Goal: Task Accomplishment & Management: Manage account settings

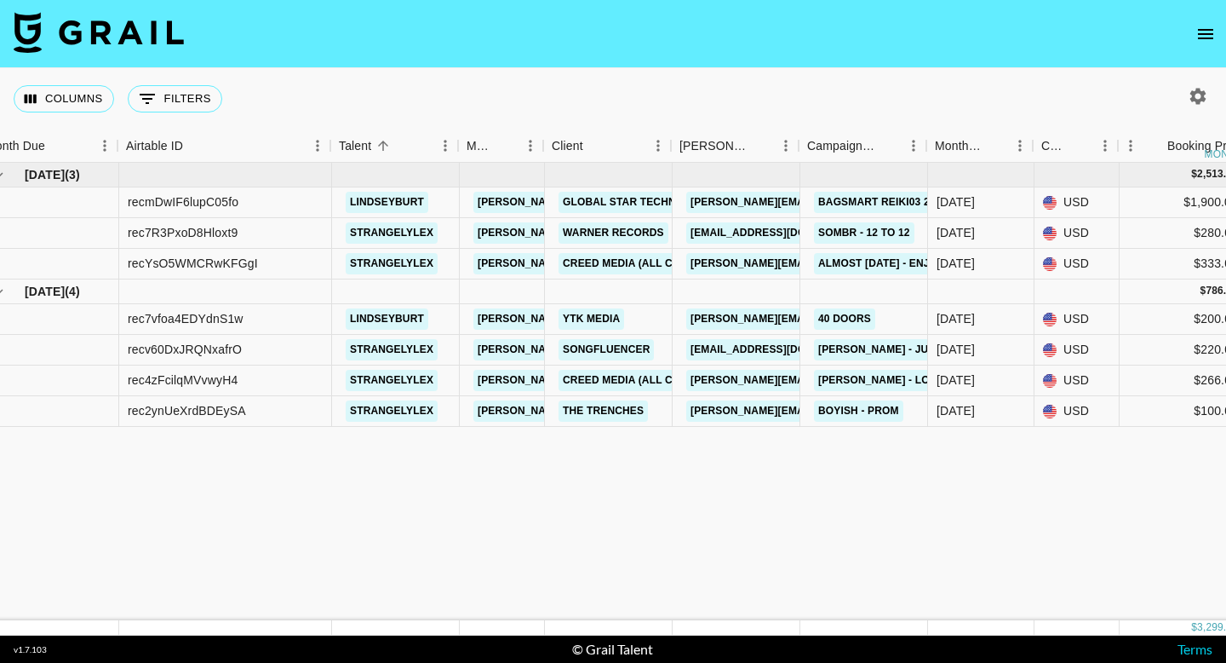
scroll to position [0, 14]
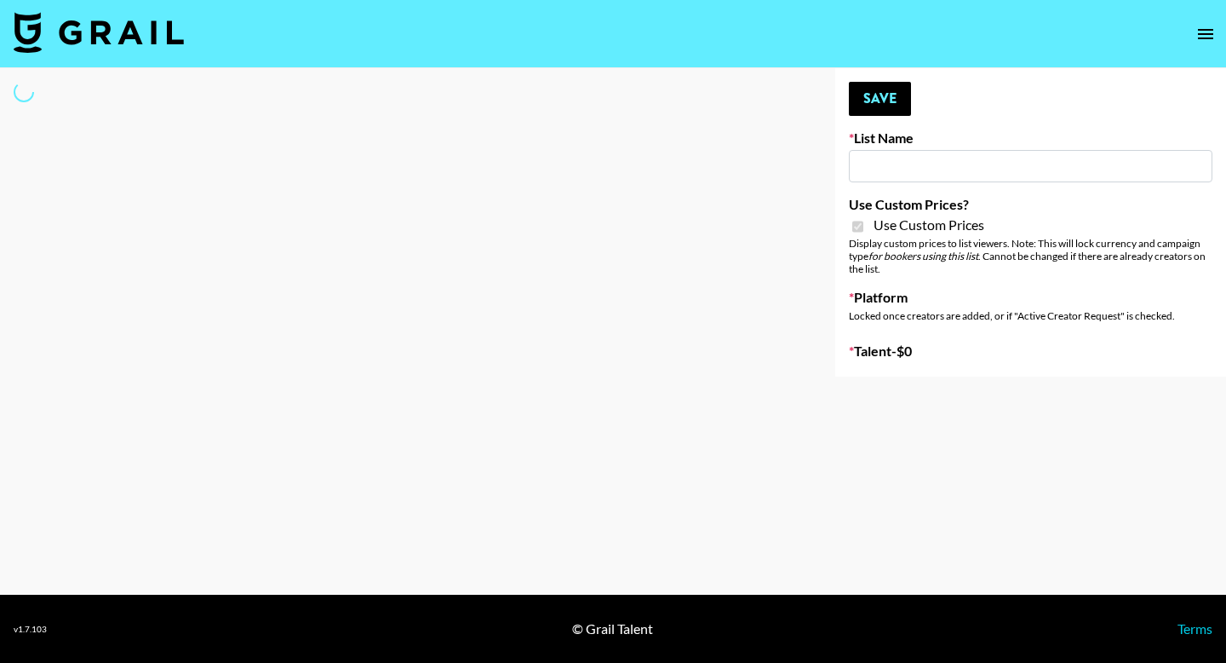
type input "[PERSON_NAME] - Relatable ([DATE])"
checkbox input "true"
select select "Brand"
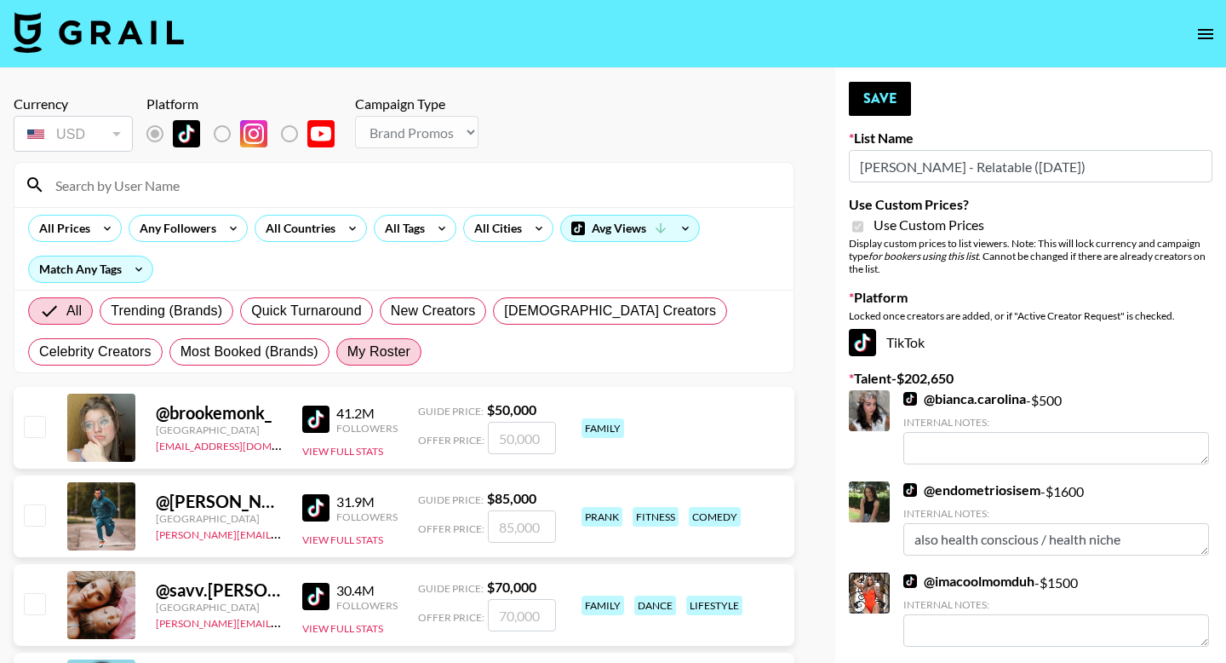
click at [375, 356] on span "My Roster" at bounding box center [379, 352] width 63 height 20
click at [348, 352] on input "My Roster" at bounding box center [348, 352] width 0 height 0
radio input "true"
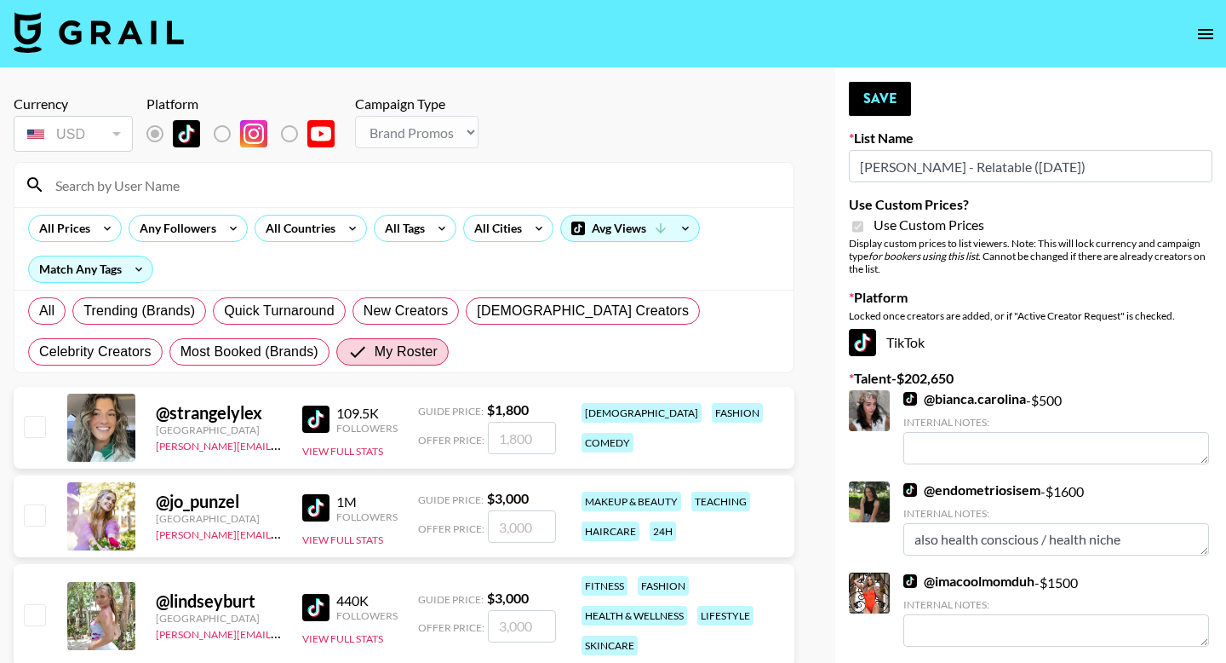
click at [42, 621] on input "checkbox" at bounding box center [34, 614] width 20 height 20
checkbox input "true"
drag, startPoint x: 531, startPoint y: 627, endPoint x: 498, endPoint y: 627, distance: 32.4
click at [501, 627] on input "3000" at bounding box center [522, 626] width 68 height 32
type input "2500"
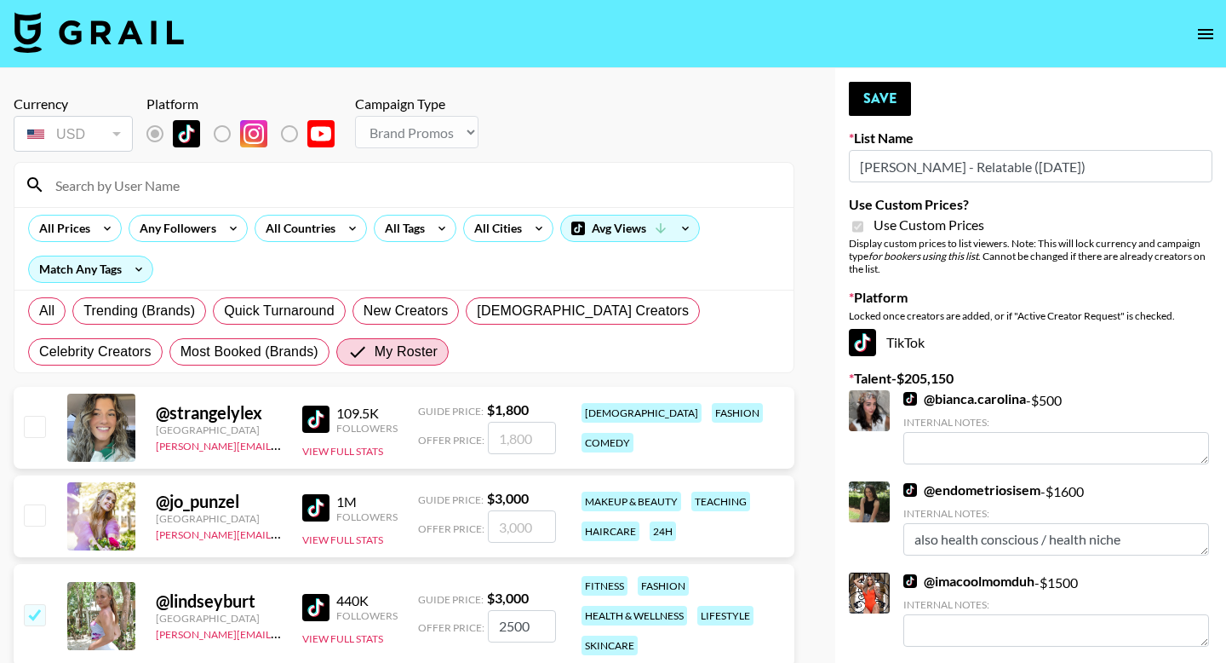
click at [879, 85] on button "Save" at bounding box center [880, 99] width 62 height 34
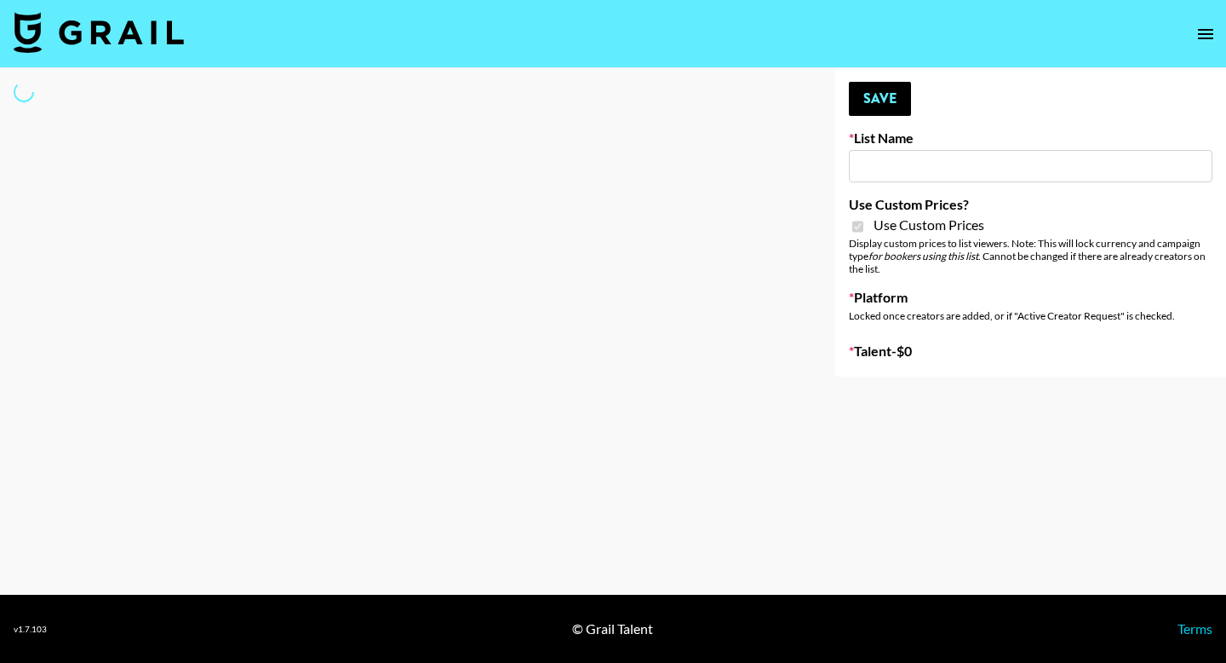
type input "[PERSON_NAME] - Fitness ([DATE])"
checkbox input "true"
select select "Brand"
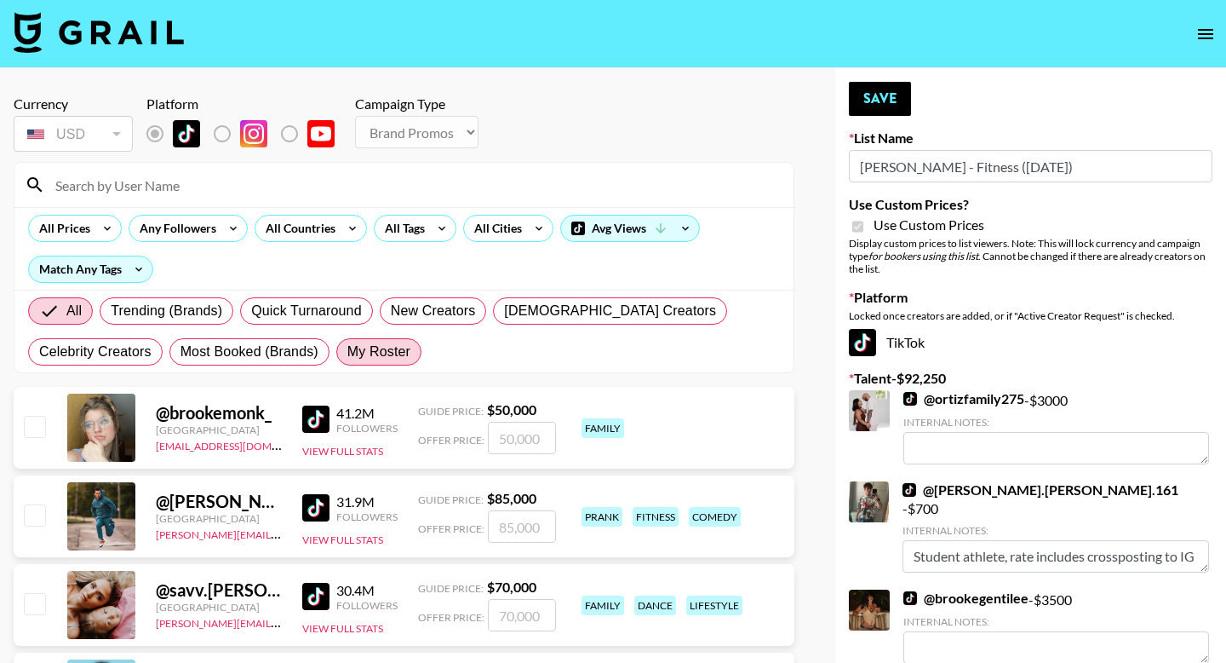
click at [388, 354] on span "My Roster" at bounding box center [379, 352] width 63 height 20
click at [348, 352] on input "My Roster" at bounding box center [348, 352] width 0 height 0
radio input "true"
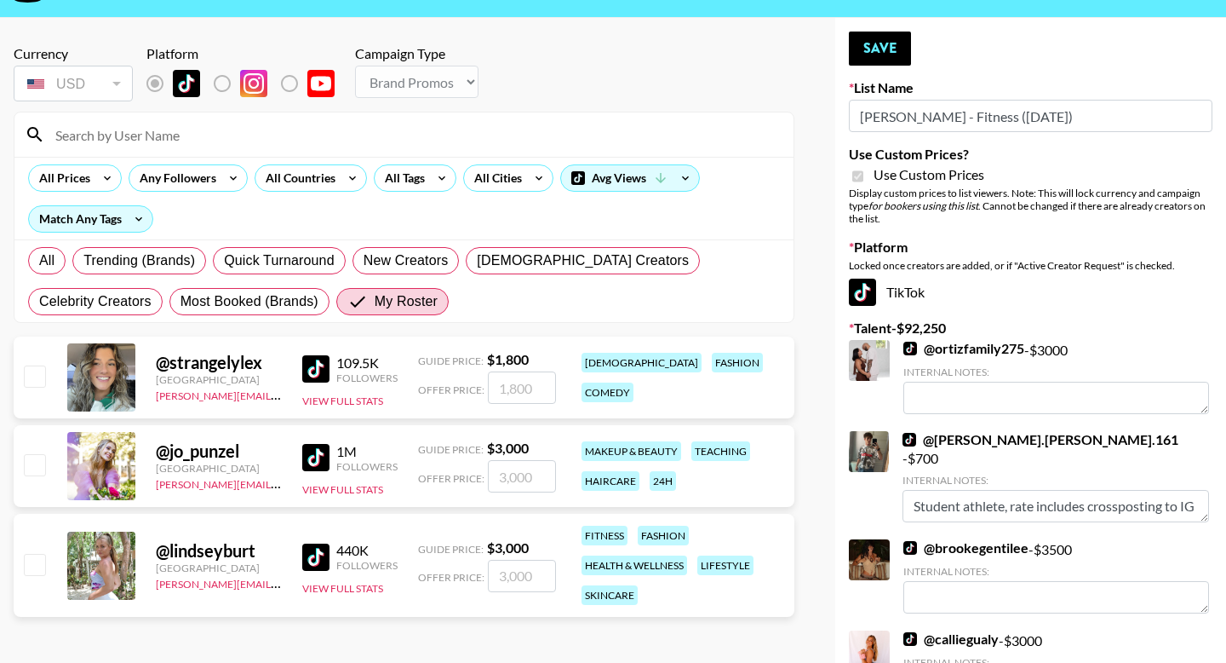
scroll to position [69, 0]
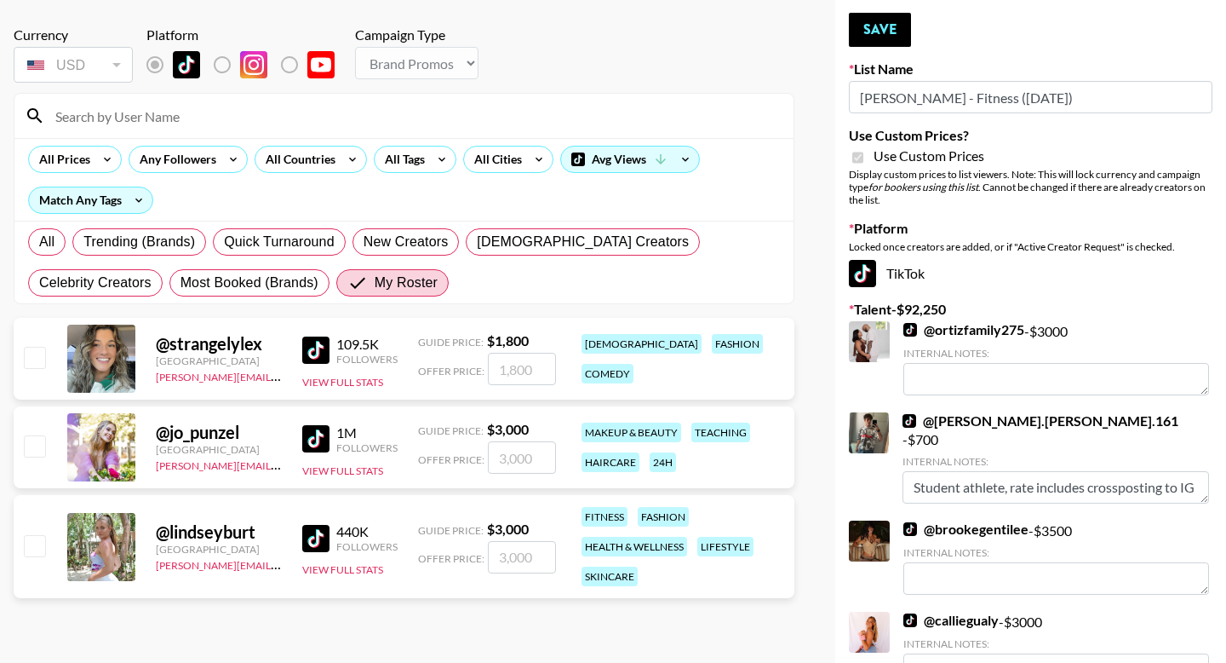
click at [44, 549] on input "checkbox" at bounding box center [34, 545] width 20 height 20
checkbox input "true"
drag, startPoint x: 530, startPoint y: 556, endPoint x: 478, endPoint y: 556, distance: 52.0
click at [478, 556] on div "Offer Price: 3000" at bounding box center [487, 557] width 138 height 32
type input "2500"
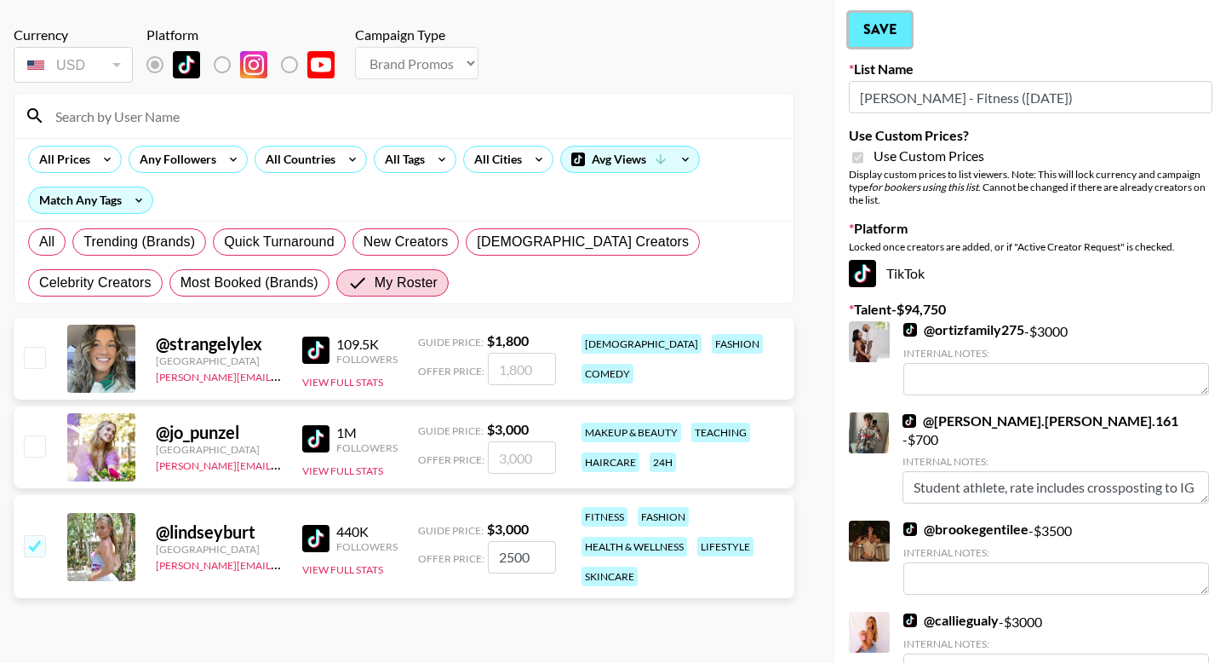
click at [880, 37] on button "Save" at bounding box center [880, 30] width 62 height 34
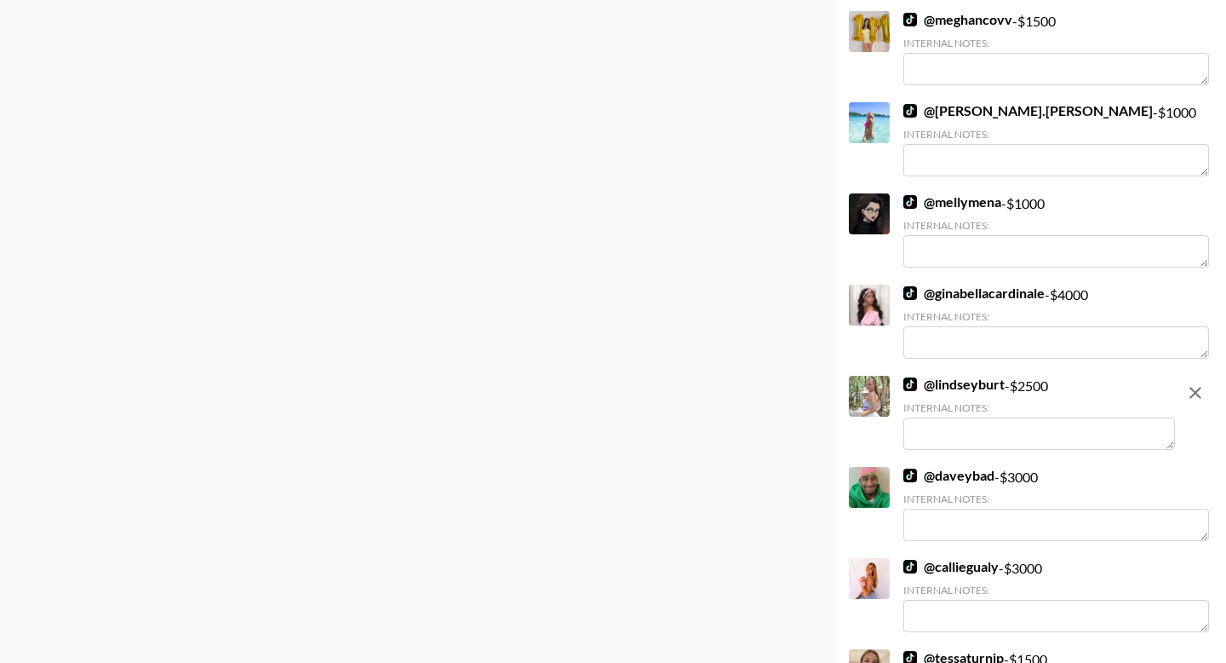
scroll to position [890, 0]
click at [951, 422] on textarea at bounding box center [1040, 432] width 272 height 32
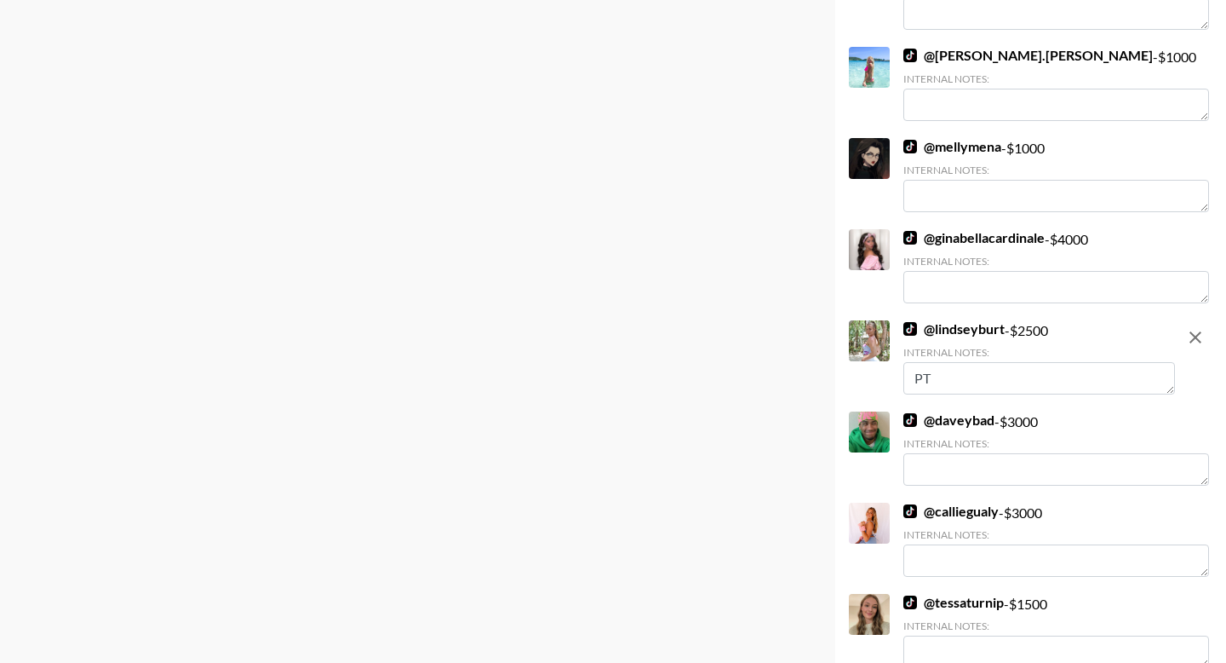
type textarea "P"
type textarea "Certified PT, Fitness"
click at [1095, 275] on textarea at bounding box center [1057, 287] width 306 height 32
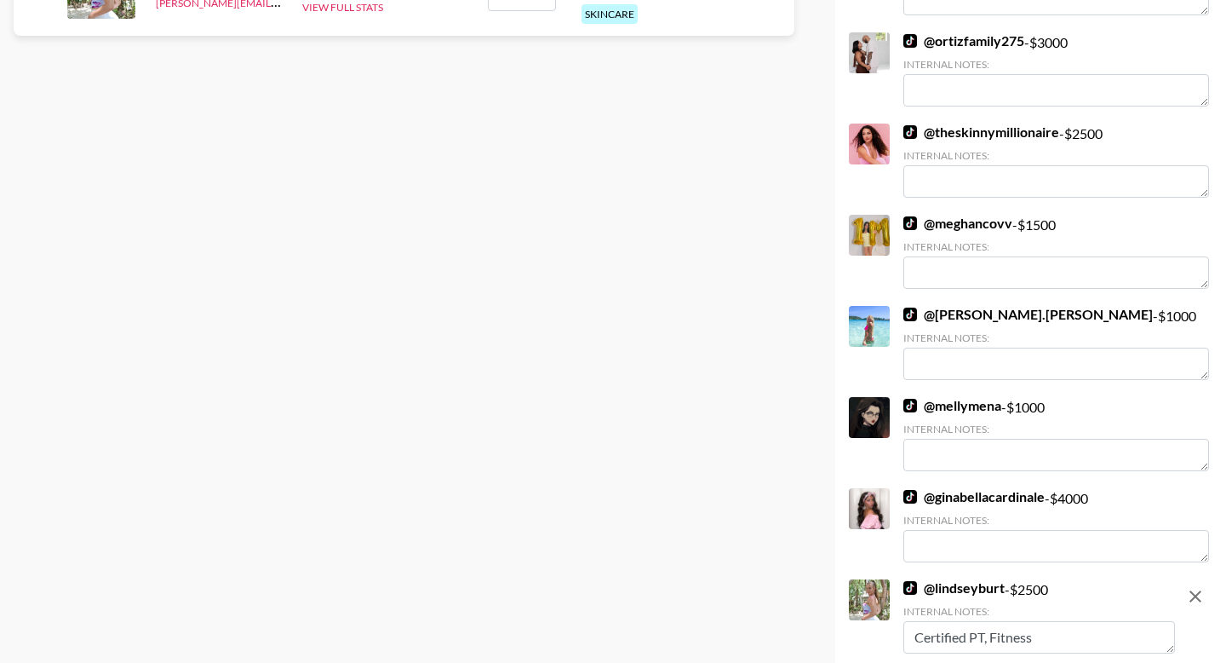
scroll to position [0, 0]
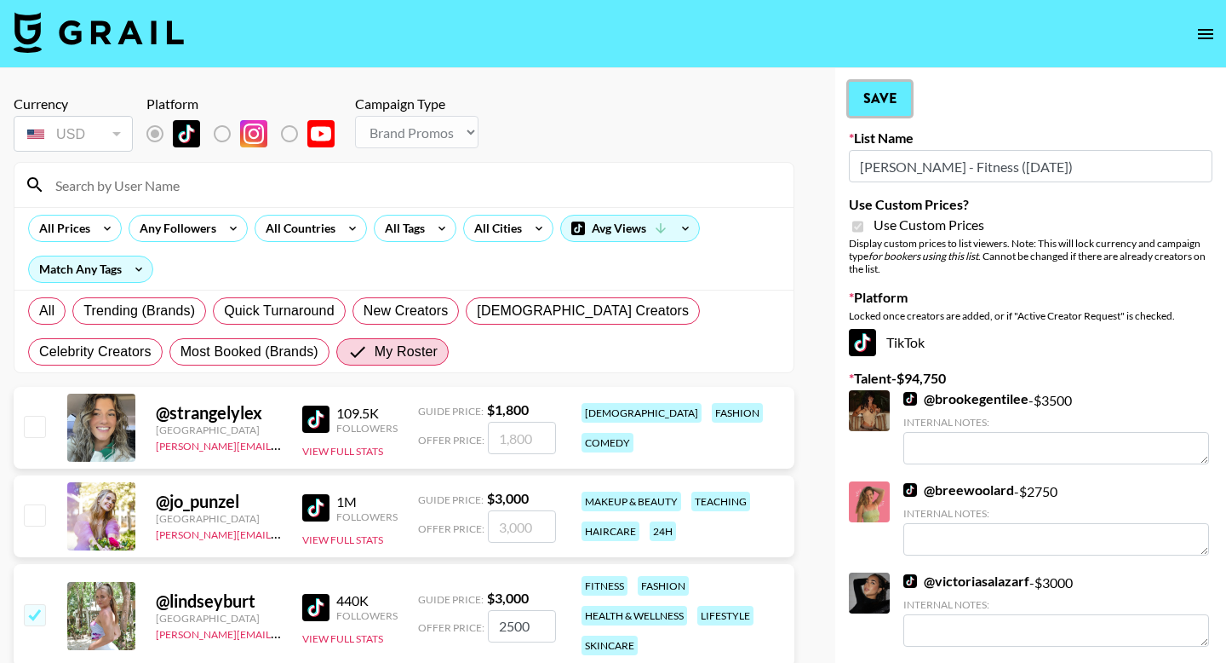
click at [889, 84] on button "Save" at bounding box center [880, 99] width 62 height 34
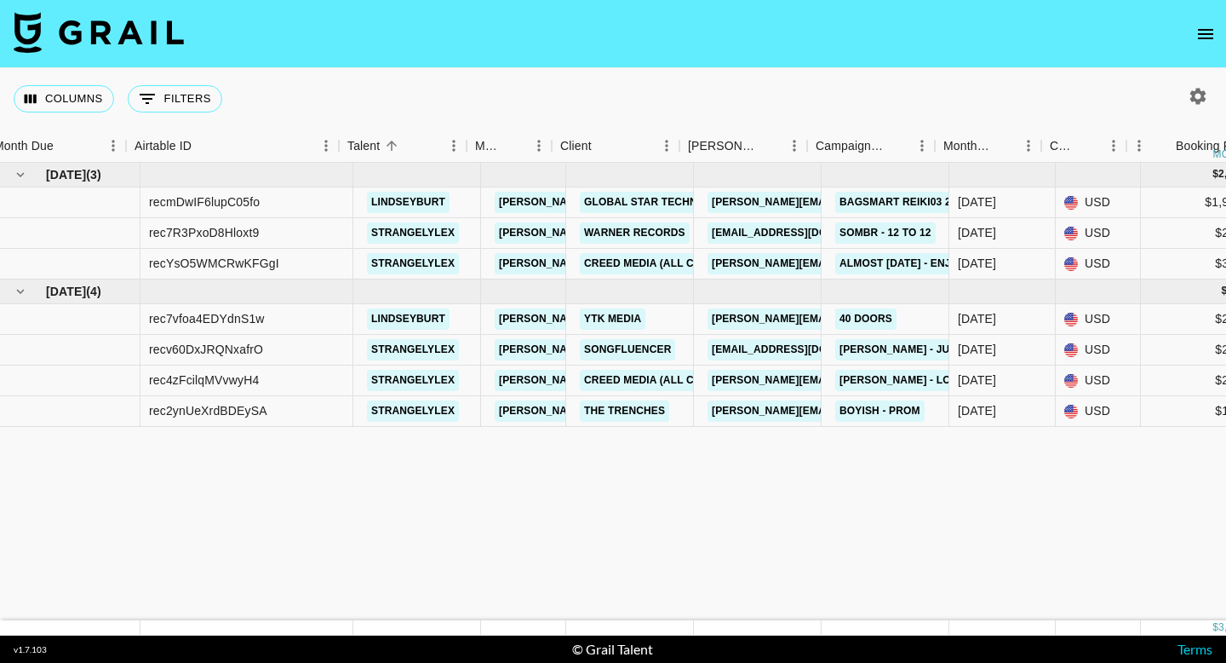
scroll to position [0, 14]
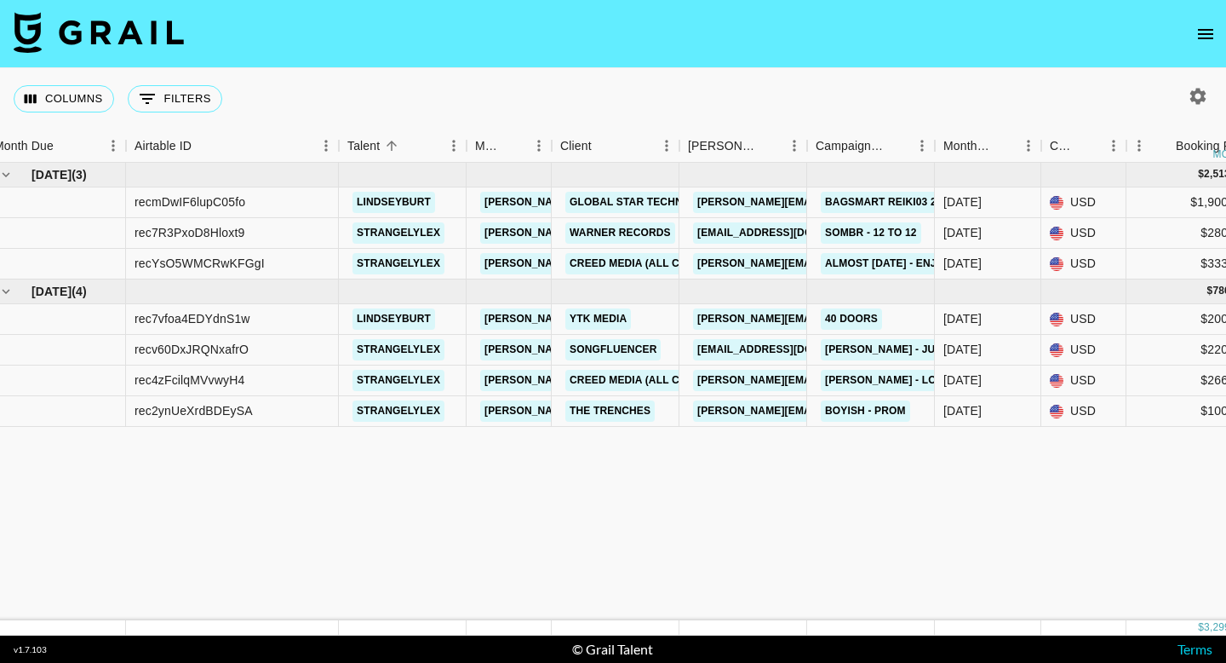
click at [1213, 26] on icon "open drawer" at bounding box center [1206, 34] width 20 height 20
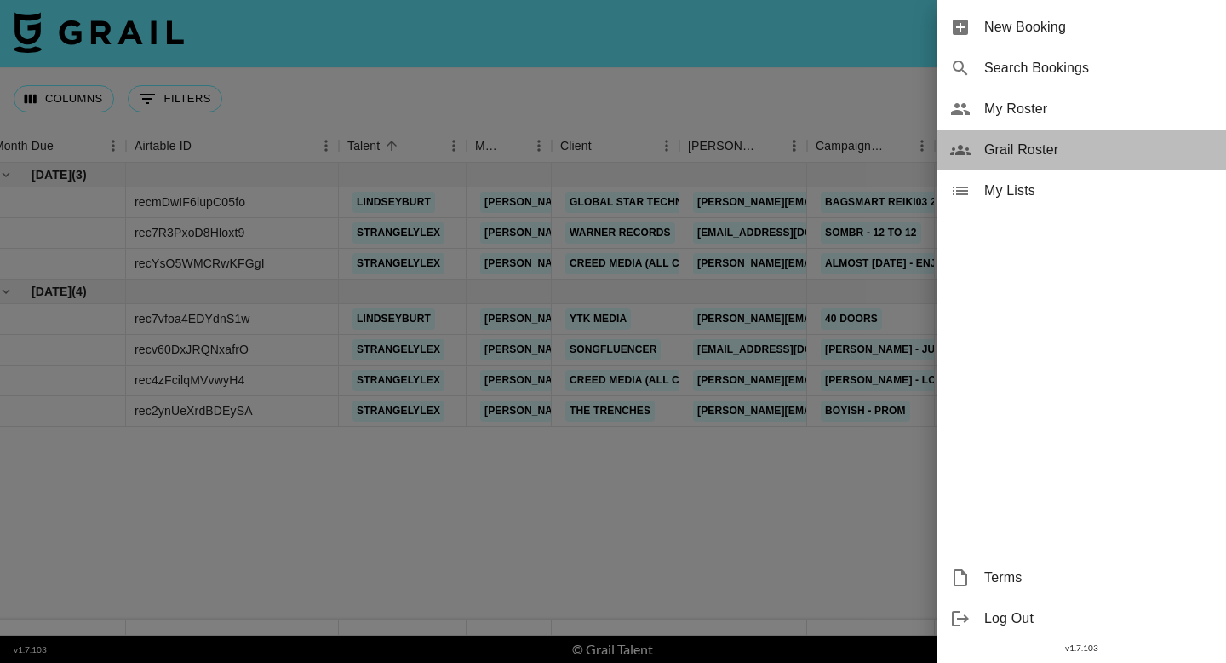
click at [1087, 155] on span "Grail Roster" at bounding box center [1099, 150] width 228 height 20
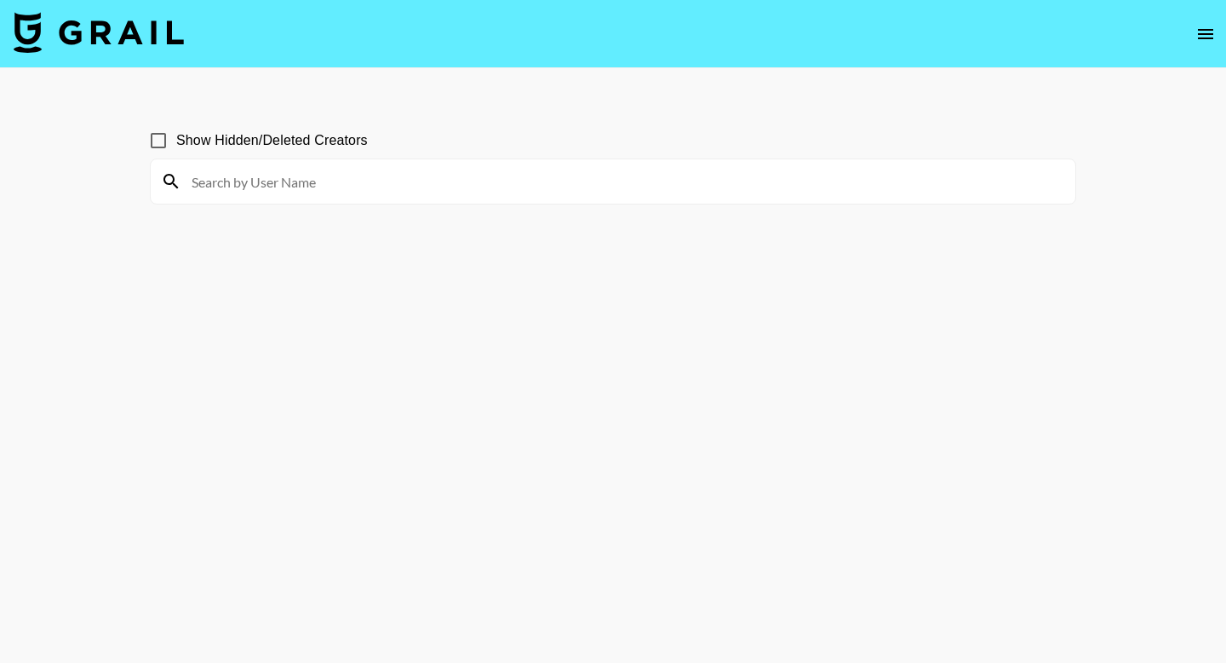
click at [363, 184] on input at bounding box center [623, 181] width 884 height 27
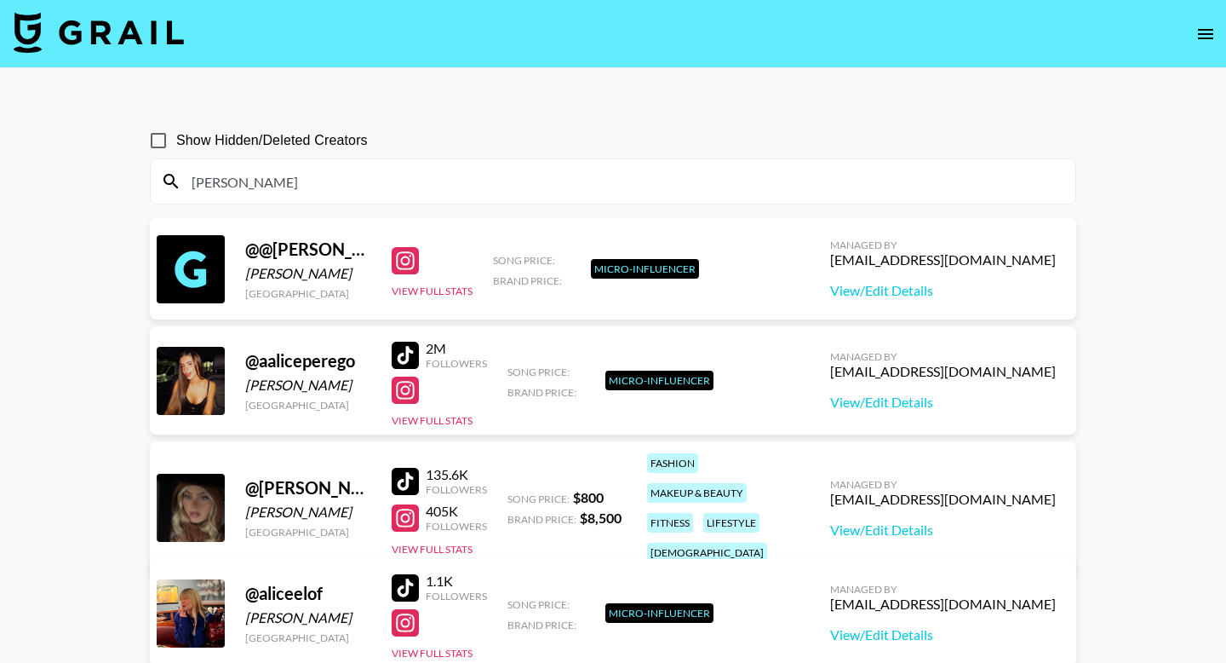
drag, startPoint x: 260, startPoint y: 185, endPoint x: 189, endPoint y: 183, distance: 70.7
click at [189, 184] on input "alice" at bounding box center [623, 181] width 884 height 27
paste input "oakleyy"
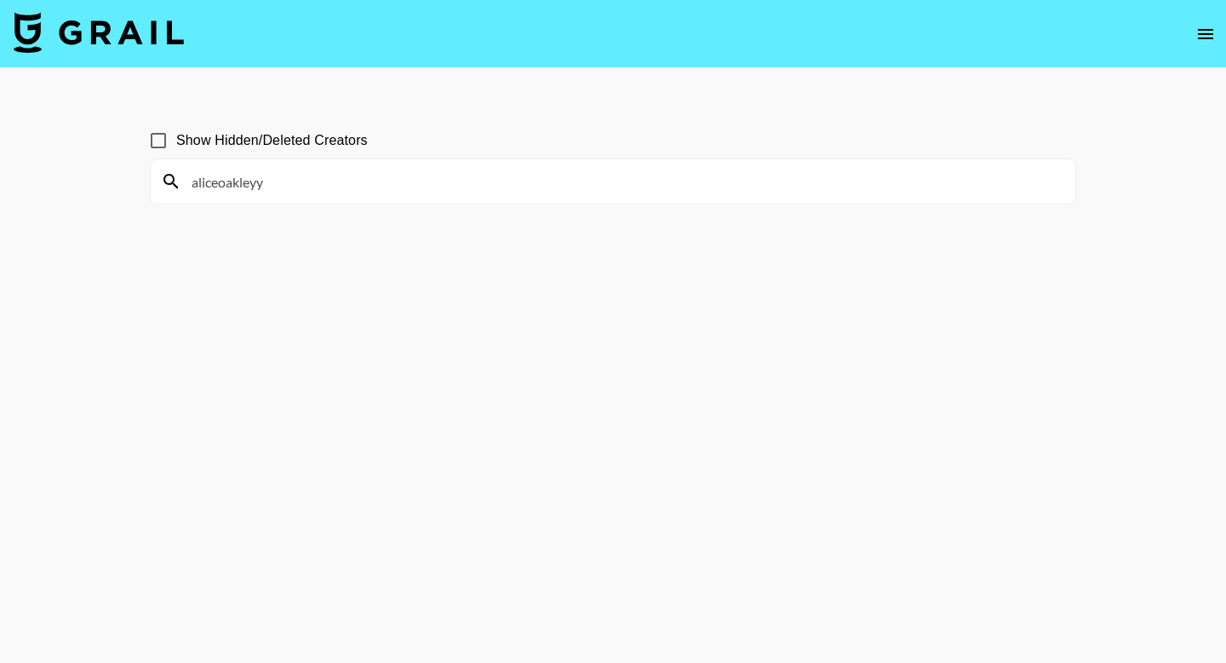
type input "aliceoakleyy"
click at [1196, 30] on icon "open drawer" at bounding box center [1206, 34] width 20 height 20
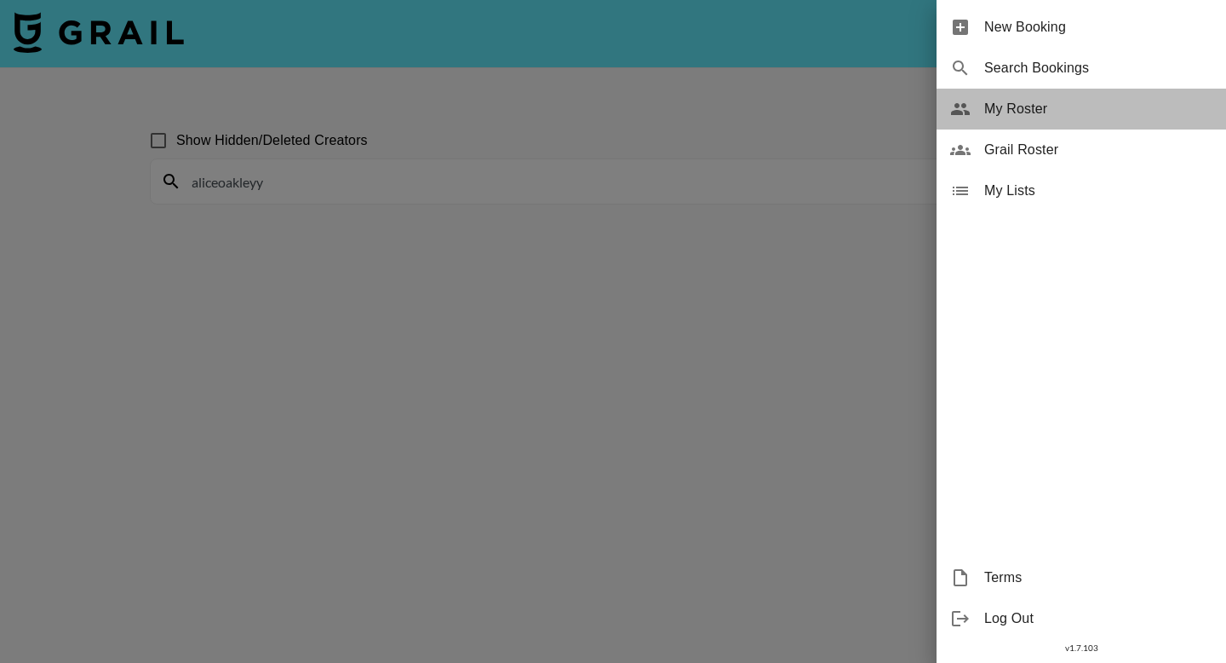
click at [1061, 105] on span "My Roster" at bounding box center [1099, 109] width 228 height 20
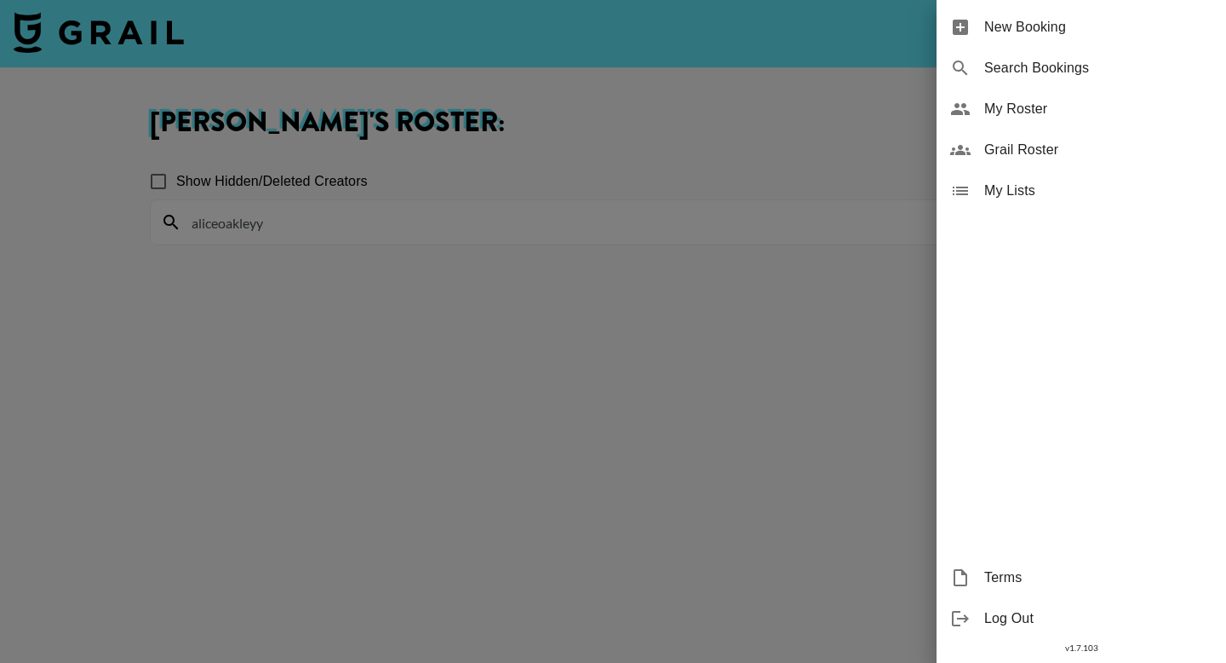
click at [287, 321] on div at bounding box center [613, 331] width 1226 height 663
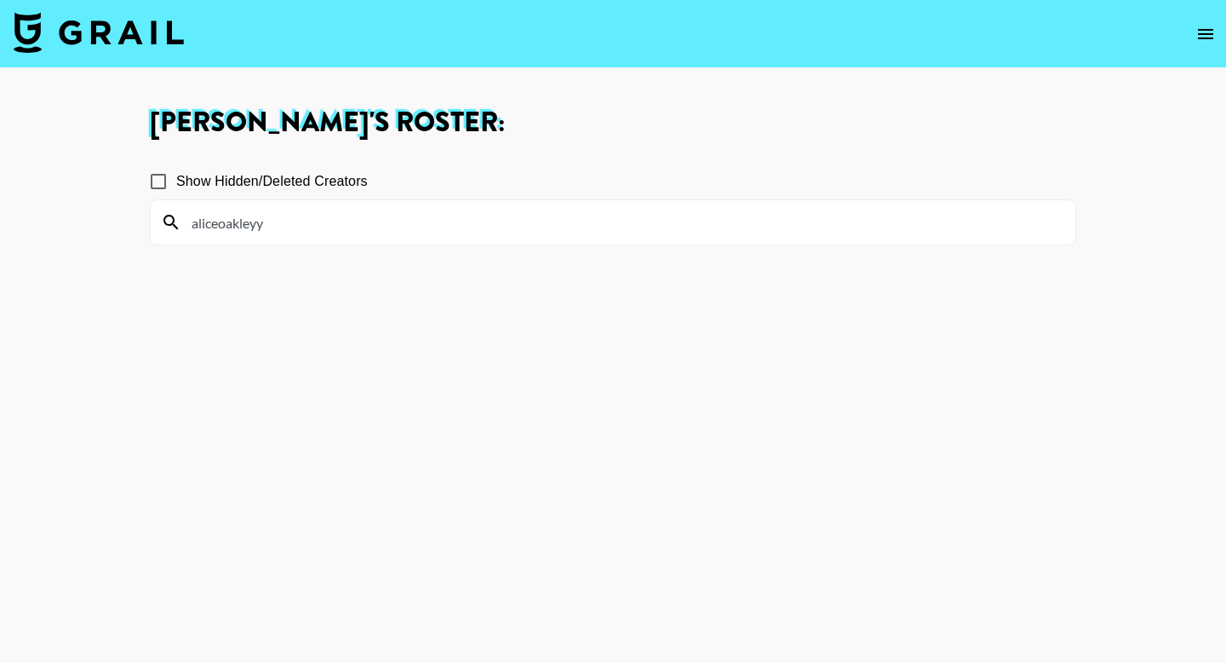
drag, startPoint x: 298, startPoint y: 232, endPoint x: 132, endPoint y: 219, distance: 166.6
click at [133, 220] on main "Julia Bird 's Roster: Show Hidden/Deleted Creators aliceoakleyy" at bounding box center [613, 392] width 1226 height 649
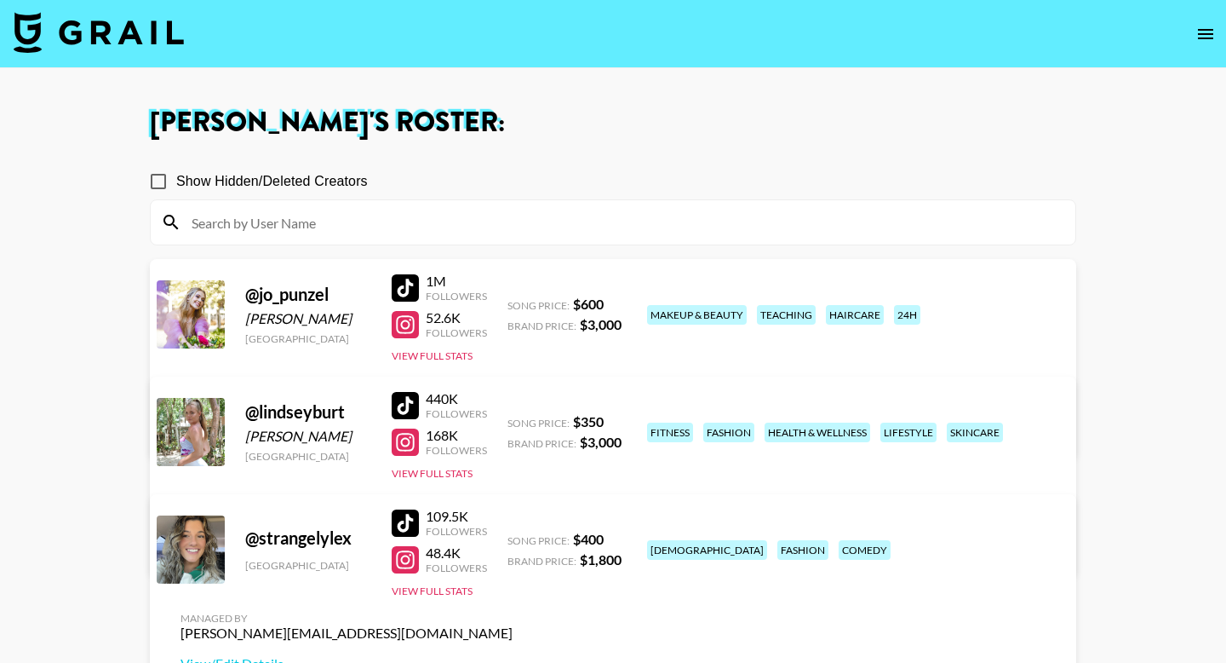
click at [513, 537] on link "View/Edit Details" at bounding box center [347, 545] width 332 height 17
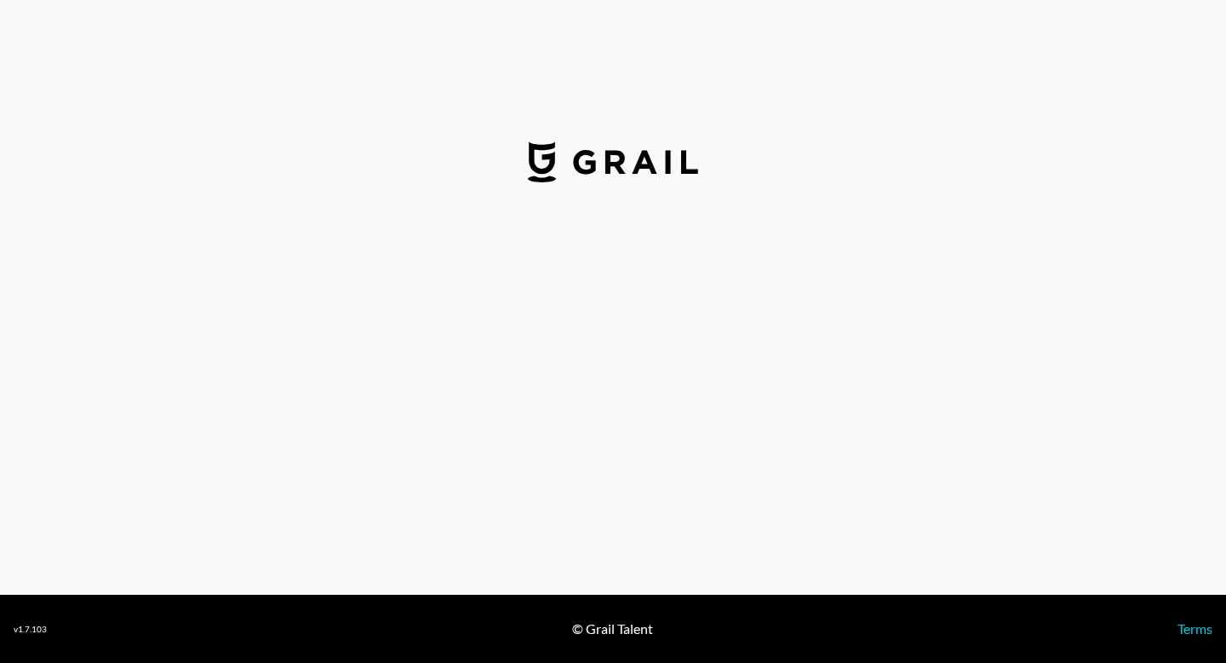
select select "USD"
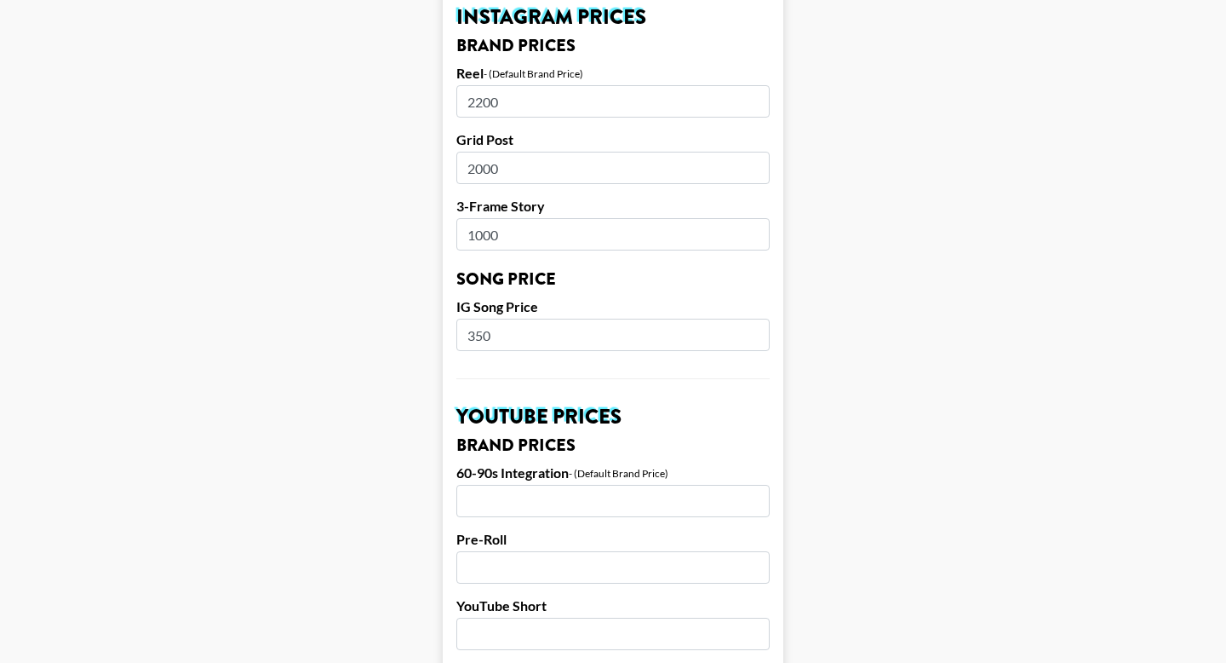
scroll to position [858, 0]
